Goal: Task Accomplishment & Management: Manage account settings

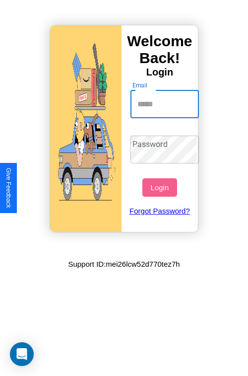
click at [166, 104] on input "Email" at bounding box center [165, 104] width 69 height 28
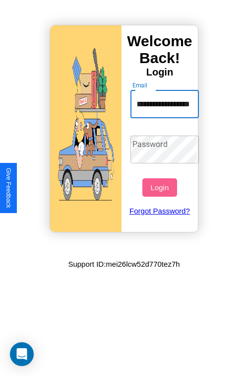
scroll to position [0, 28]
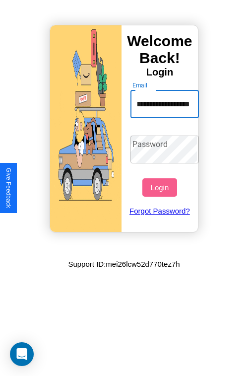
type input "**********"
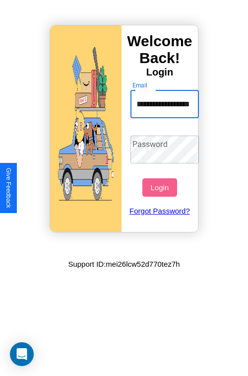
scroll to position [0, 0]
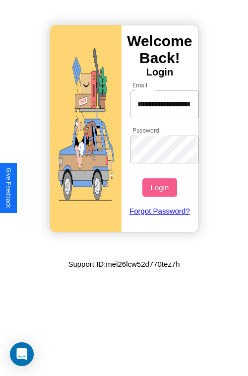
click at [161, 187] on button "Login" at bounding box center [159, 187] width 34 height 18
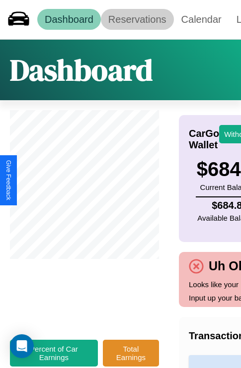
click at [137, 19] on link "Reservations" at bounding box center [137, 19] width 73 height 21
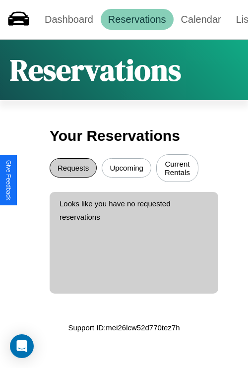
click at [73, 169] on button "Requests" at bounding box center [73, 167] width 47 height 19
click at [127, 169] on button "Upcoming" at bounding box center [127, 167] width 50 height 19
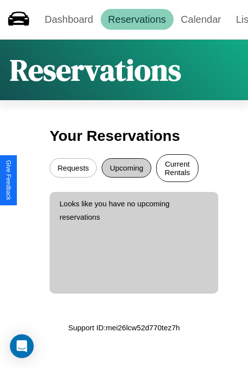
click at [177, 169] on button "Current Rentals" at bounding box center [177, 168] width 42 height 28
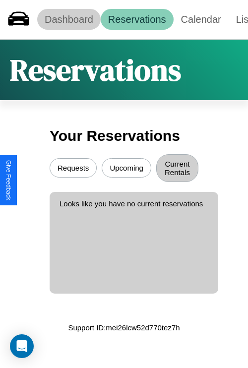
click at [68, 19] on link "Dashboard" at bounding box center [69, 19] width 64 height 21
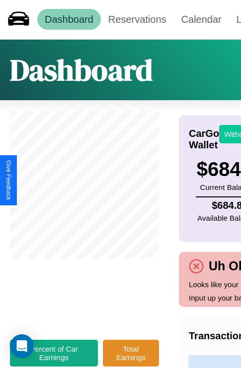
click at [233, 134] on button "Withdraw" at bounding box center [239, 134] width 41 height 18
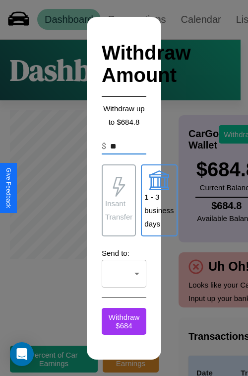
type input "*"
type input "***"
click at [159, 200] on p "1 - 3 business days" at bounding box center [158, 210] width 29 height 40
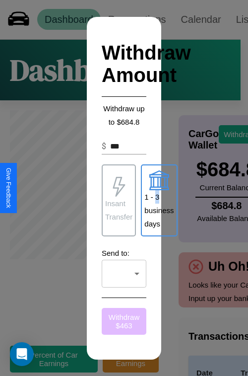
click at [124, 321] on button "Withdraw $ 463" at bounding box center [124, 321] width 45 height 27
